Goal: Find specific page/section

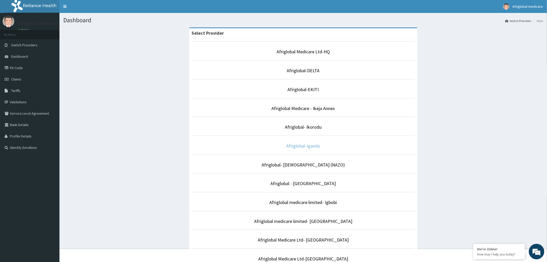
click at [317, 145] on link "Afriglobal-Igando" at bounding box center [303, 146] width 34 height 6
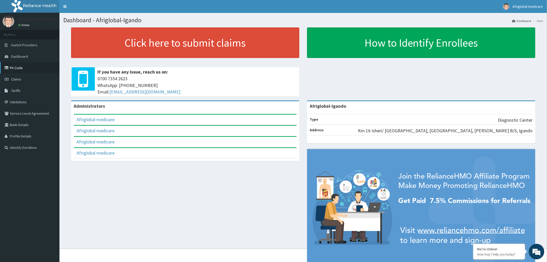
click at [18, 69] on link "PA Code" at bounding box center [29, 67] width 59 height 11
